Goal: Navigation & Orientation: Find specific page/section

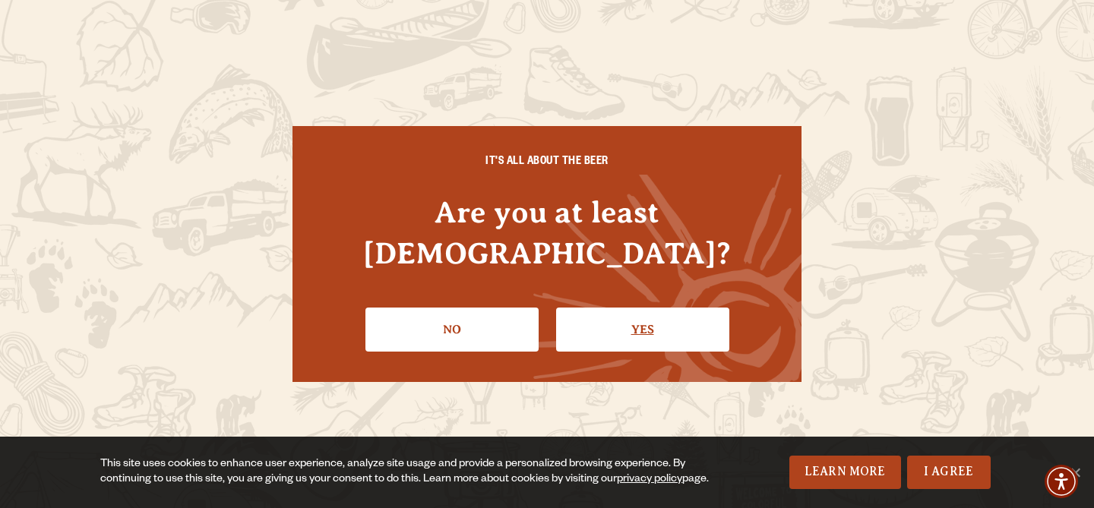
click at [704, 308] on link "Yes" at bounding box center [642, 330] width 173 height 44
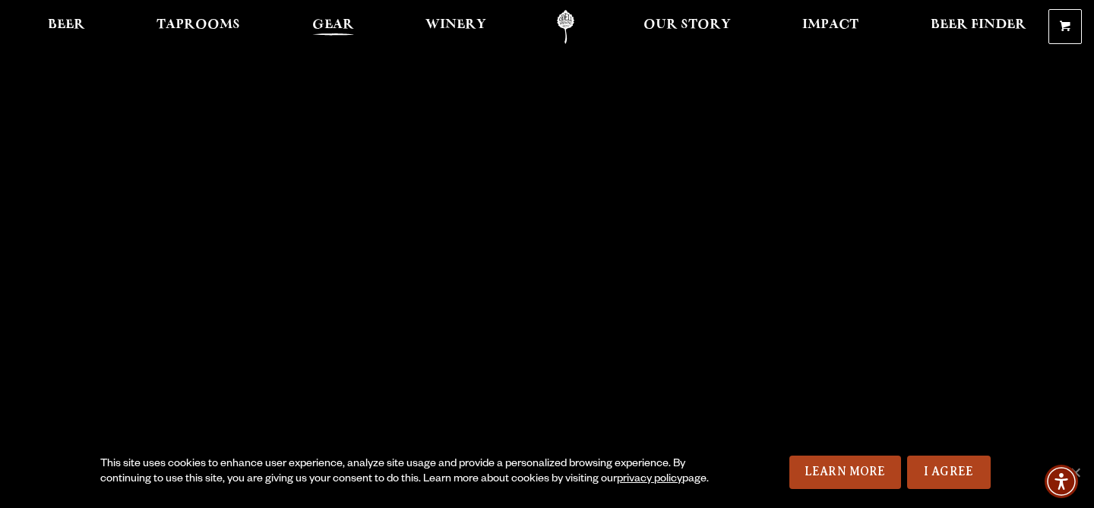
click at [344, 31] on span "Gear" at bounding box center [333, 25] width 42 height 12
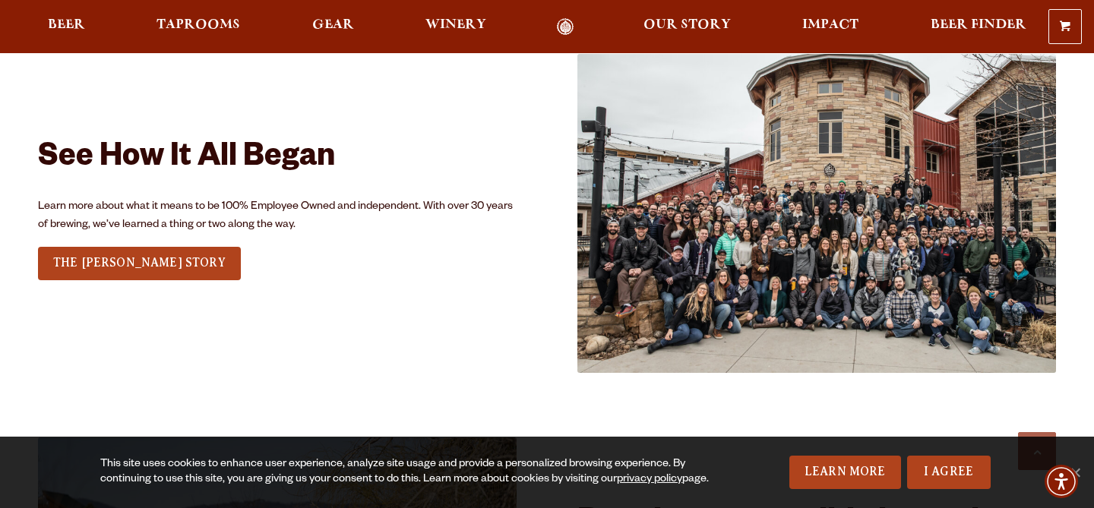
scroll to position [1846, 0]
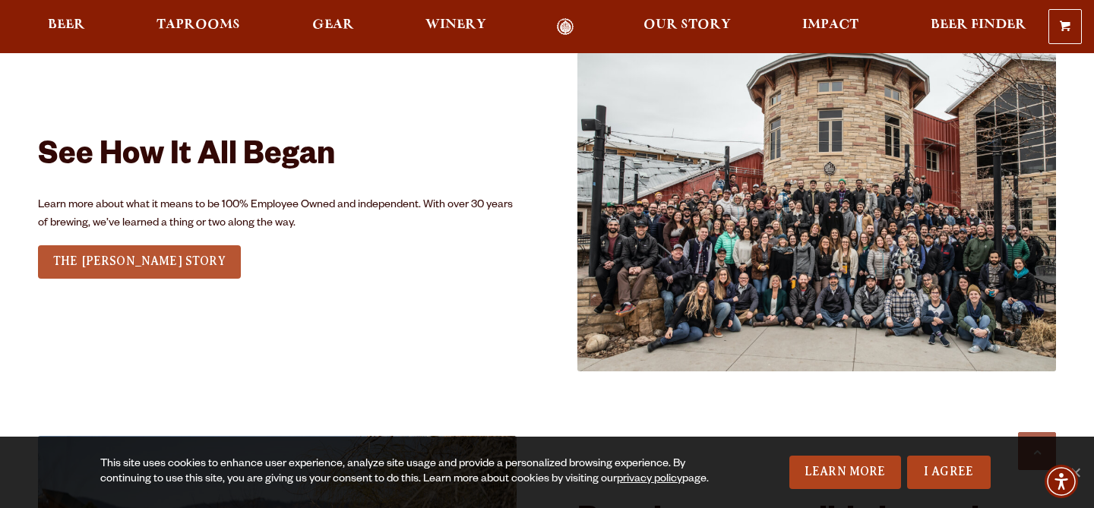
click at [126, 260] on span "THE ODELL STORY" at bounding box center [139, 261] width 172 height 14
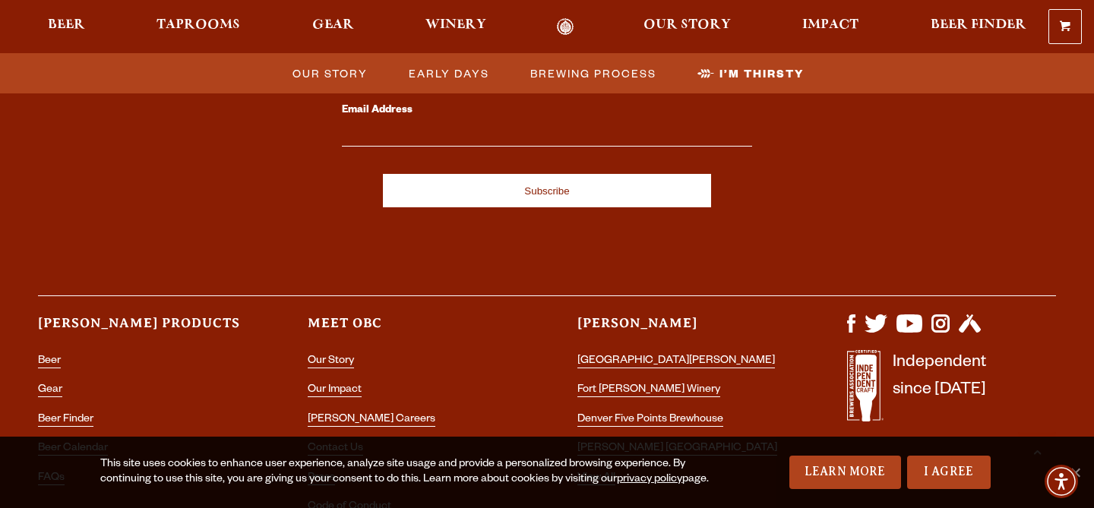
scroll to position [5247, 0]
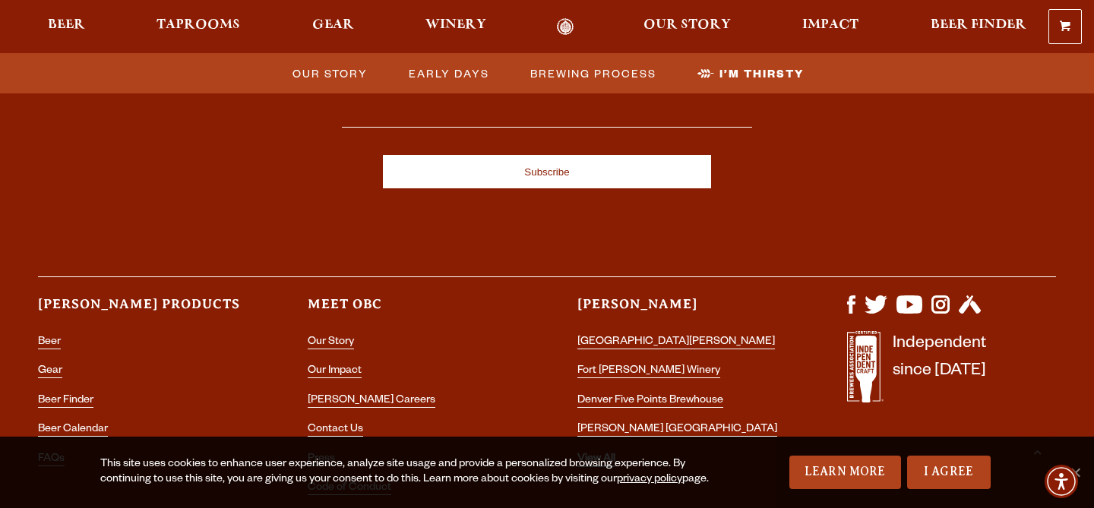
click at [589, 453] on link "View All" at bounding box center [596, 460] width 38 height 14
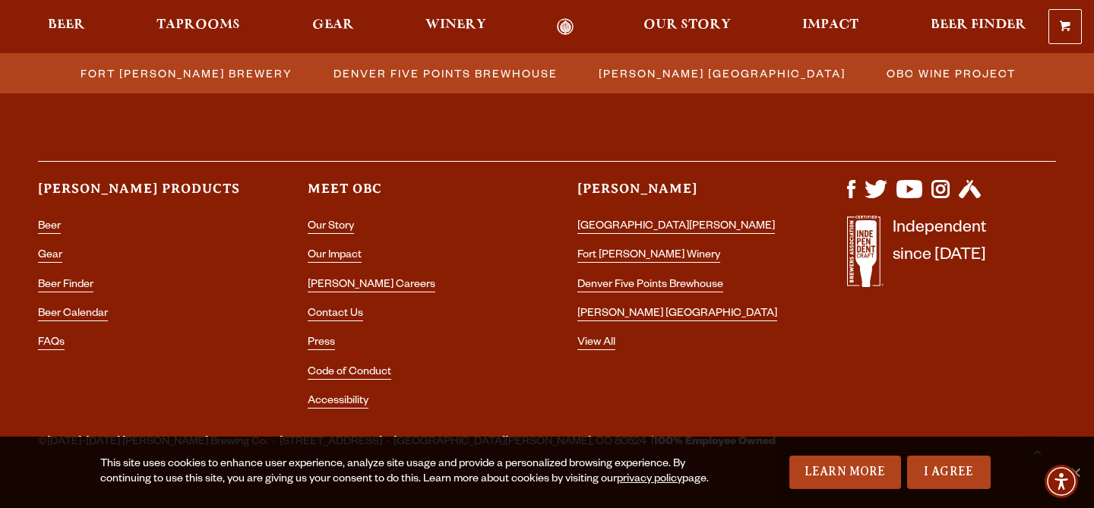
scroll to position [1848, 0]
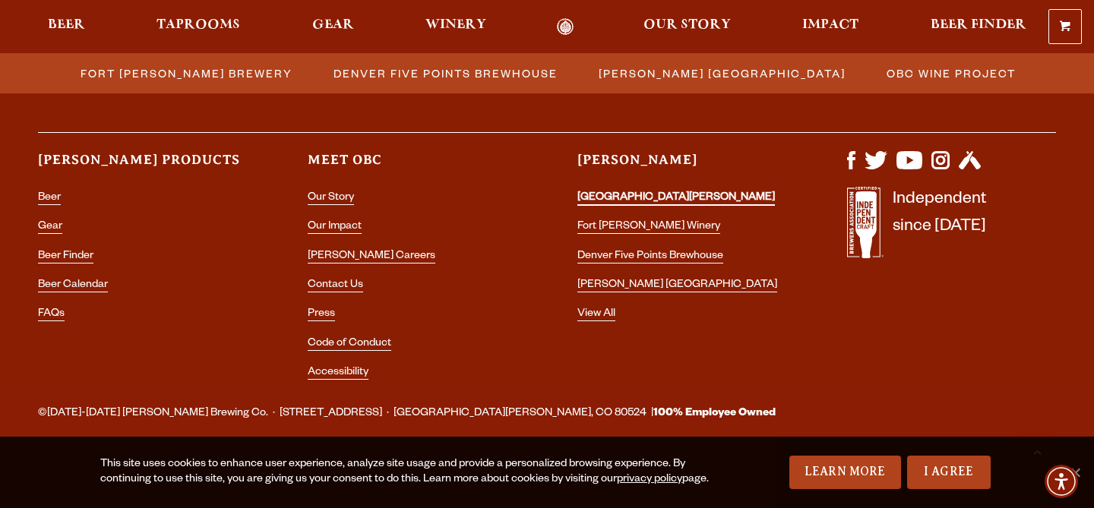
click at [587, 194] on link "[GEOGRAPHIC_DATA][PERSON_NAME]" at bounding box center [675, 199] width 197 height 14
